Goal: Find specific page/section: Find specific page/section

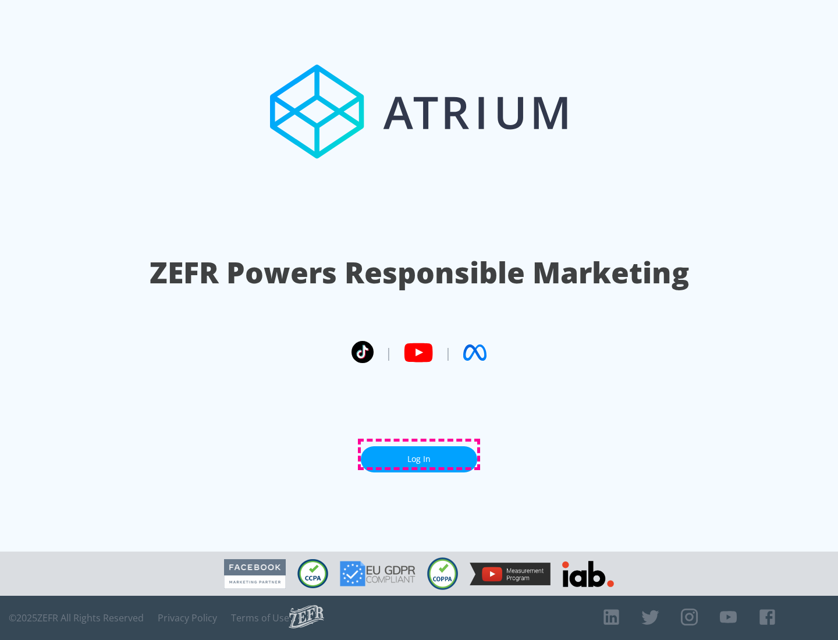
click at [419, 455] on link "Log In" at bounding box center [419, 460] width 116 height 26
